Goal: Check status: Check status

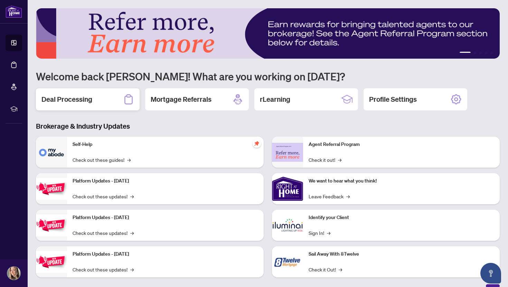
click at [62, 93] on div "Deal Processing" at bounding box center [88, 99] width 104 height 22
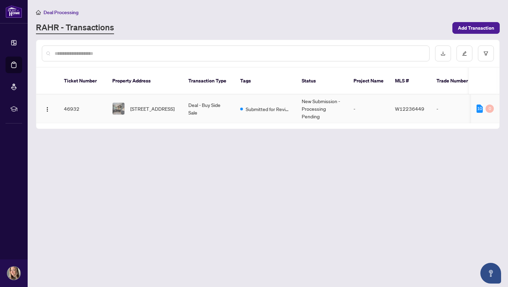
click at [310, 101] on td "New Submission - Processing Pending" at bounding box center [322, 109] width 52 height 29
